Goal: Task Accomplishment & Management: Manage account settings

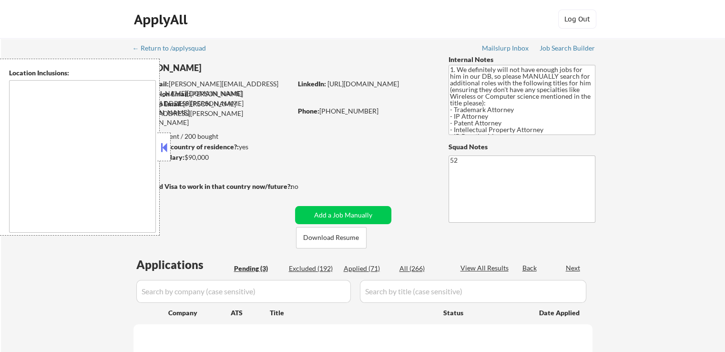
type textarea "[GEOGRAPHIC_DATA], [GEOGRAPHIC_DATA] [GEOGRAPHIC_DATA], [GEOGRAPHIC_DATA], [GEO…"
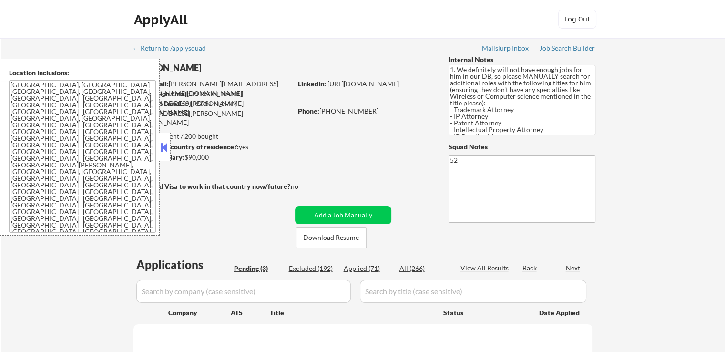
select select ""pending""
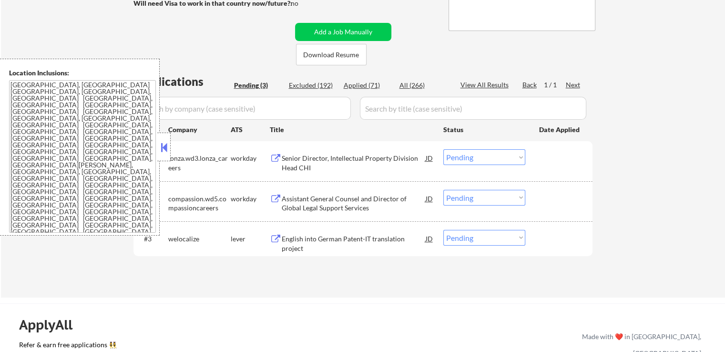
scroll to position [238, 0]
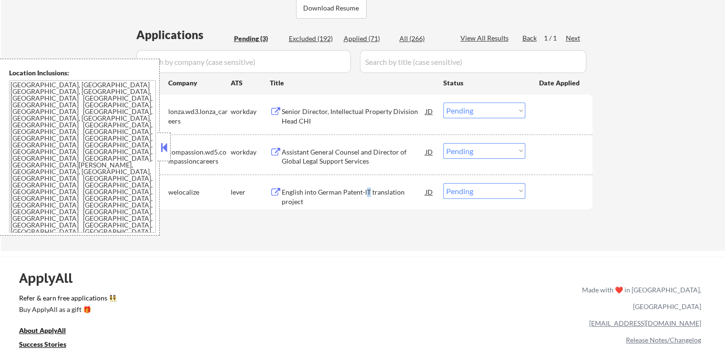
click at [367, 190] on div "English into German Patent-IT translation project" at bounding box center [354, 196] width 144 height 19
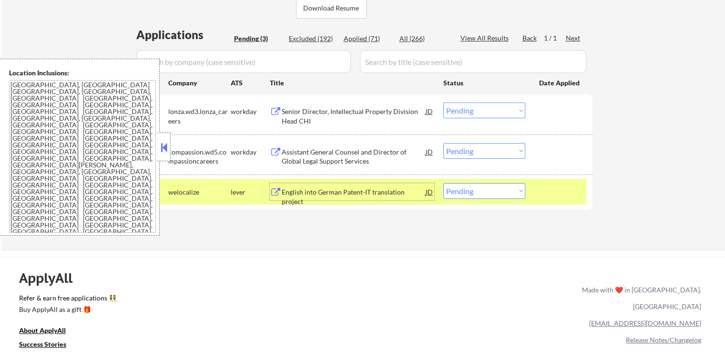
click at [371, 110] on div "Senior Director, Intellectual Property Division Head CHI" at bounding box center [354, 116] width 144 height 19
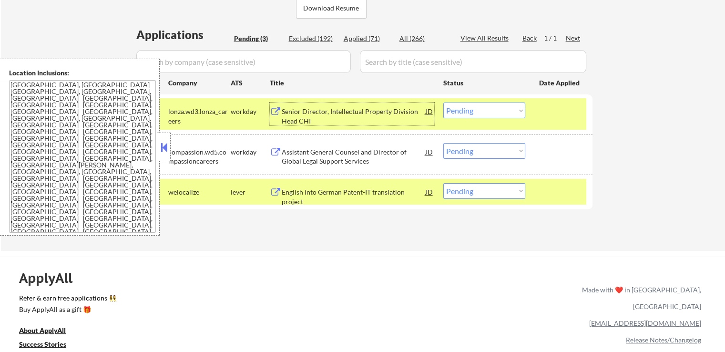
click at [392, 149] on div "Assistant General Counsel and Director of Global Legal Support Services" at bounding box center [354, 156] width 144 height 19
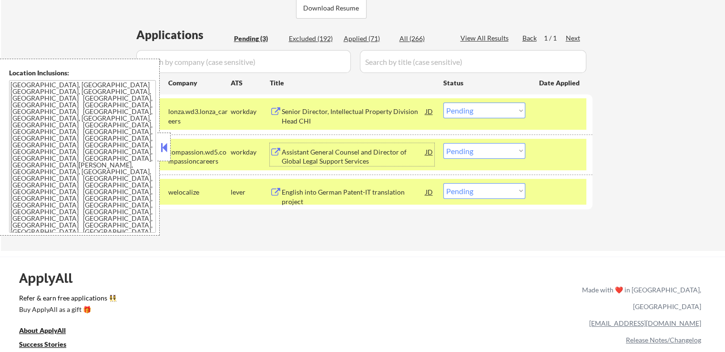
drag, startPoint x: 473, startPoint y: 107, endPoint x: 473, endPoint y: 117, distance: 10.0
click at [473, 107] on select "Choose an option... Pending Applied Excluded (Questions) Excluded (Expired) Exc…" at bounding box center [484, 110] width 82 height 16
click at [443, 102] on select "Choose an option... Pending Applied Excluded (Questions) Excluded (Expired) Exc…" at bounding box center [484, 110] width 82 height 16
click at [388, 186] on div "English into German Patent-IT translation project" at bounding box center [354, 191] width 144 height 17
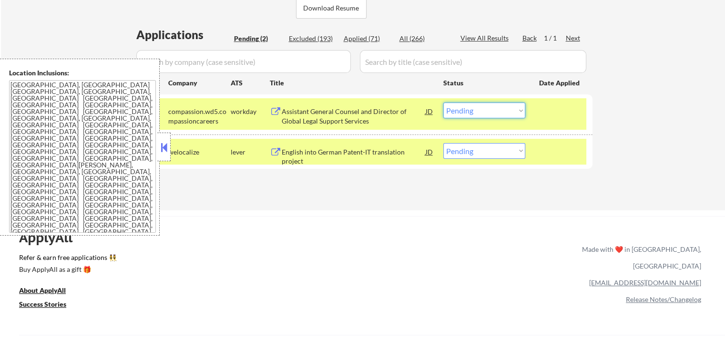
click at [467, 113] on select "Choose an option... Pending Applied Excluded (Questions) Excluded (Expired) Exc…" at bounding box center [484, 110] width 82 height 16
click at [443, 102] on select "Choose an option... Pending Applied Excluded (Questions) Excluded (Expired) Exc…" at bounding box center [484, 110] width 82 height 16
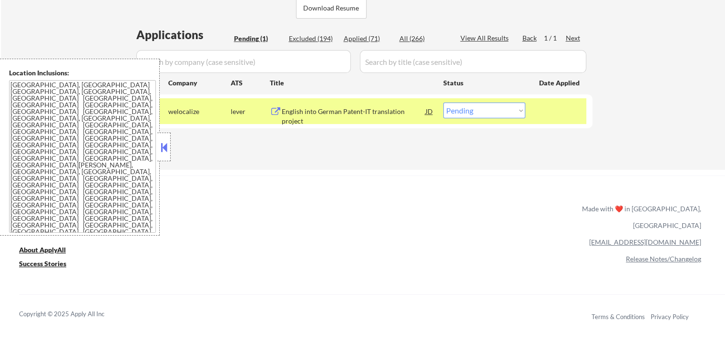
click at [471, 112] on select "Choose an option... Pending Applied Excluded (Questions) Excluded (Expired) Exc…" at bounding box center [484, 110] width 82 height 16
select select ""excluded__bad_match_""
click at [443, 102] on select "Choose an option... Pending Applied Excluded (Questions) Excluded (Expired) Exc…" at bounding box center [484, 110] width 82 height 16
click at [457, 192] on div "ApplyAll Refer & earn free applications 👯‍♀️ Buy ApplyAll as a gift 🎁 About App…" at bounding box center [362, 257] width 725 height 151
